Goal: Task Accomplishment & Management: Use online tool/utility

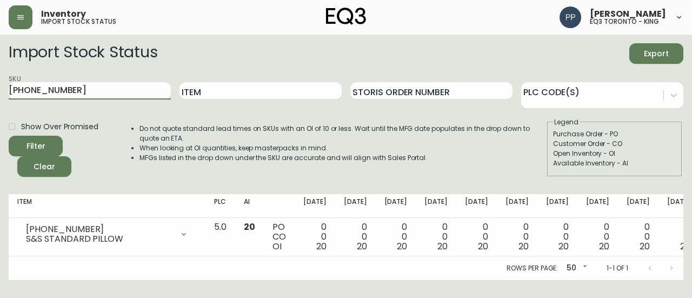
click at [0, 102] on main "Import Stock Status Export SKU [PHONE_NUMBER] Item Storis Order Number PLC Code…" at bounding box center [346, 157] width 692 height 245
drag, startPoint x: 0, startPoint y: 102, endPoint x: 250, endPoint y: 88, distance: 250.1
click at [250, 88] on input "Item" at bounding box center [260, 90] width 162 height 17
drag, startPoint x: 70, startPoint y: 91, endPoint x: 0, endPoint y: 95, distance: 70.4
click at [0, 95] on main "Import Stock Status Export SKU [PHONE_NUMBER] Item Storis Order Number PLC Code…" at bounding box center [346, 157] width 692 height 245
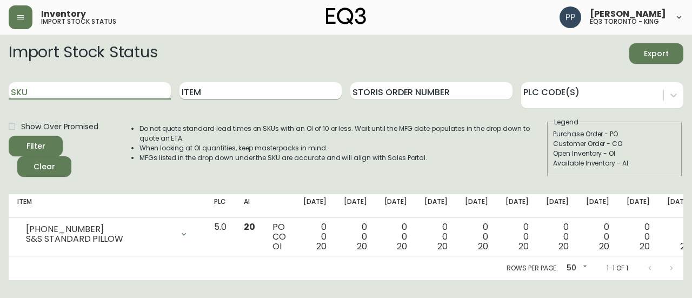
click at [214, 85] on input "Item" at bounding box center [260, 90] width 162 height 17
type input "BAR CART"
click at [9, 136] on button "Filter" at bounding box center [36, 146] width 54 height 21
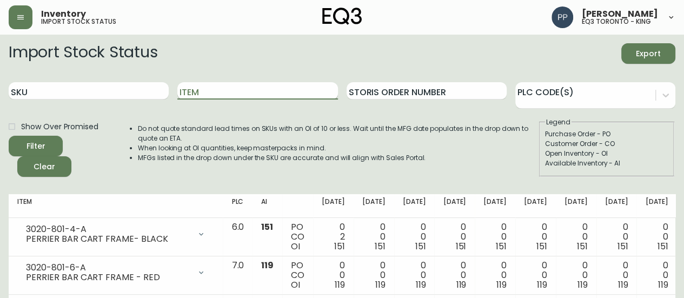
click at [247, 88] on input "Item" at bounding box center [257, 90] width 160 height 17
type input "PINKIE"
click at [9, 136] on button "Filter" at bounding box center [36, 146] width 54 height 21
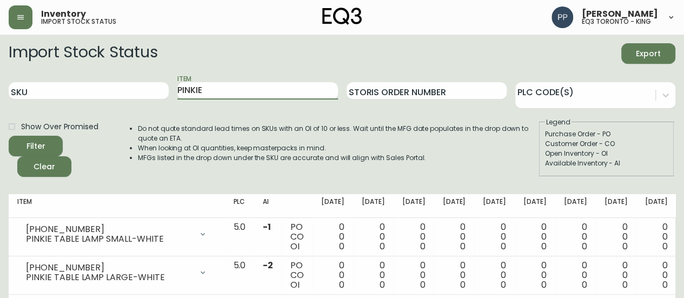
scroll to position [28, 0]
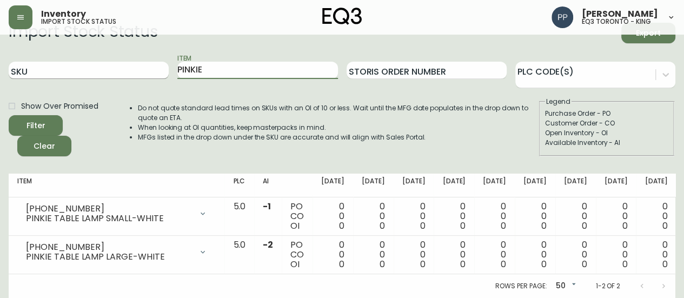
drag, startPoint x: 141, startPoint y: 64, endPoint x: 104, endPoint y: 63, distance: 36.2
click at [107, 63] on div "SKU Item PINKIE Storis Order Number PLC Code(s)" at bounding box center [342, 70] width 667 height 35
